Goal: Information Seeking & Learning: Find specific fact

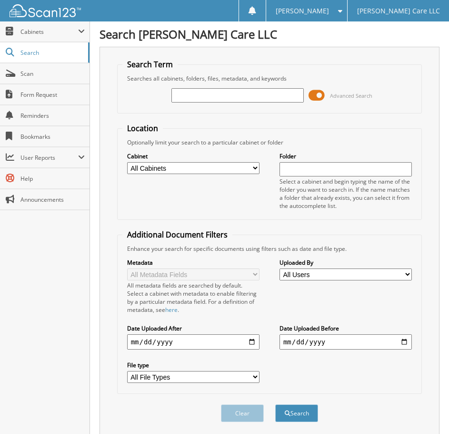
click at [214, 99] on input "text" at bounding box center [237, 95] width 132 height 14
type input "jahnita"
click at [275, 404] on button "Search" at bounding box center [296, 413] width 43 height 18
click at [214, 100] on input "jahnita" at bounding box center [237, 95] width 132 height 14
type input "[PERSON_NAME]"
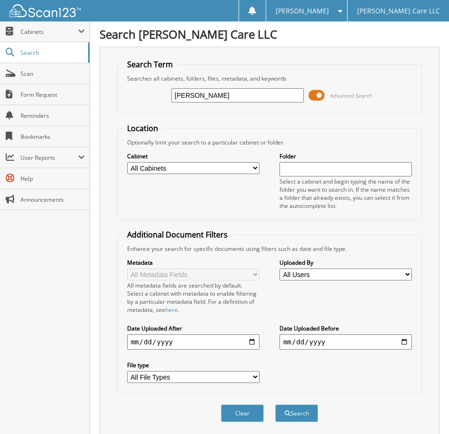
click at [275, 404] on button "Search" at bounding box center [296, 413] width 43 height 18
drag, startPoint x: 0, startPoint y: 0, endPoint x: 214, endPoint y: 100, distance: 235.9
click at [214, 100] on input "[PERSON_NAME]" at bounding box center [237, 95] width 132 height 14
type input "jah"
click at [275, 404] on button "Search" at bounding box center [296, 413] width 43 height 18
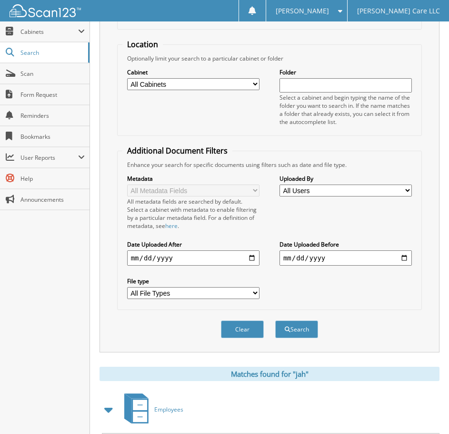
scroll to position [131, 0]
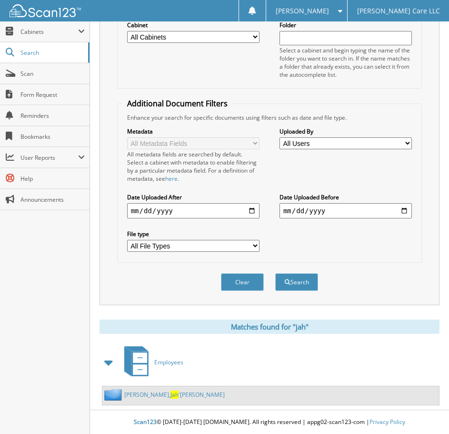
click at [171, 393] on span "Jah" at bounding box center [175, 394] width 8 height 8
